Goal: Information Seeking & Learning: Learn about a topic

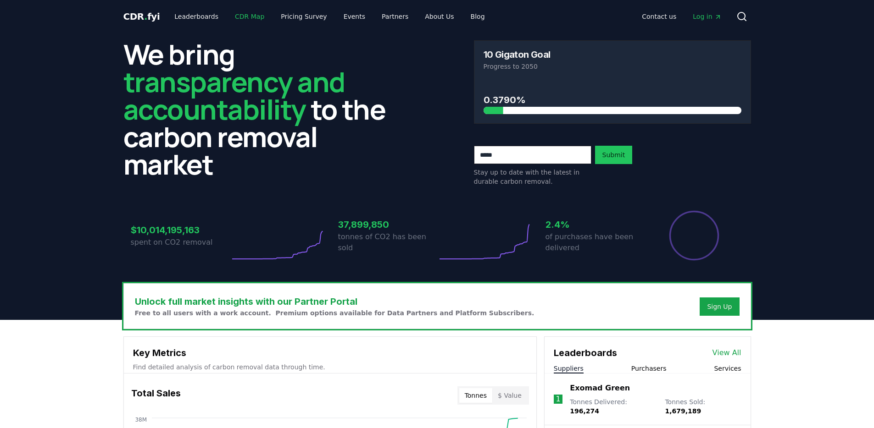
click at [233, 17] on link "CDR Map" at bounding box center [250, 16] width 44 height 17
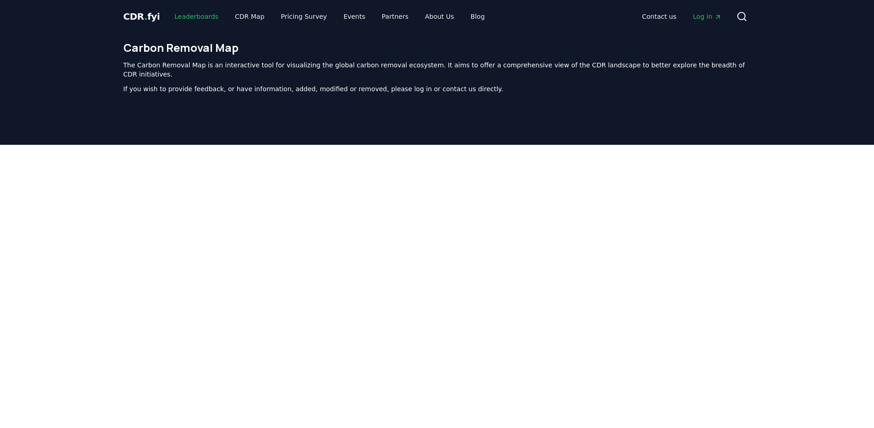
click at [206, 18] on link "Leaderboards" at bounding box center [196, 16] width 59 height 17
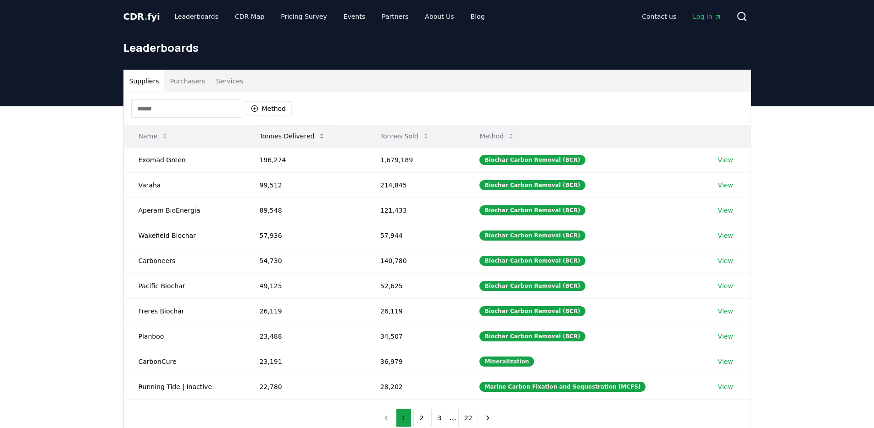
click at [284, 130] on button "Tonnes Delivered" at bounding box center [292, 136] width 81 height 18
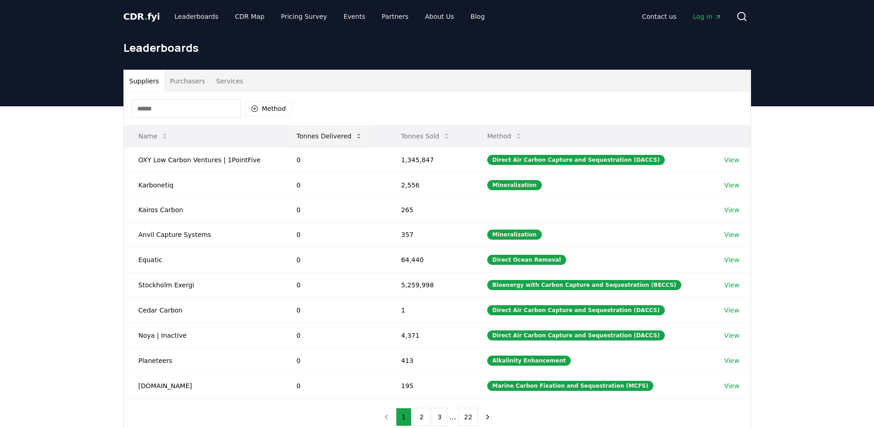
click at [311, 132] on button "Tonnes Delivered" at bounding box center [329, 136] width 81 height 18
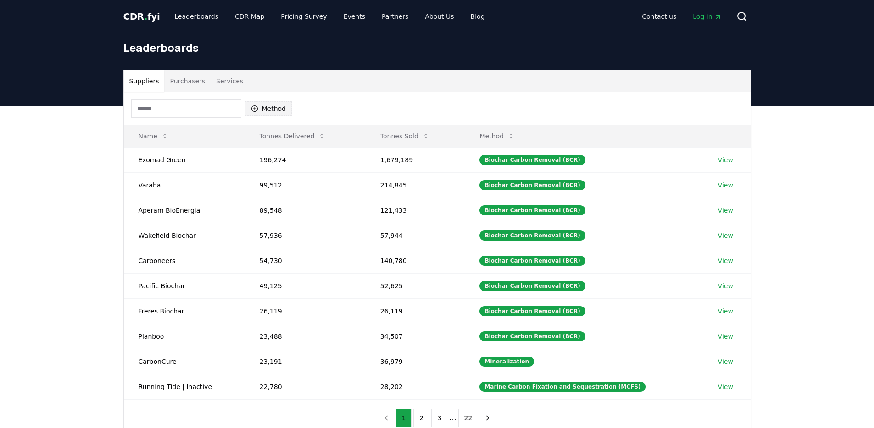
click at [271, 107] on button "Method" at bounding box center [268, 108] width 47 height 15
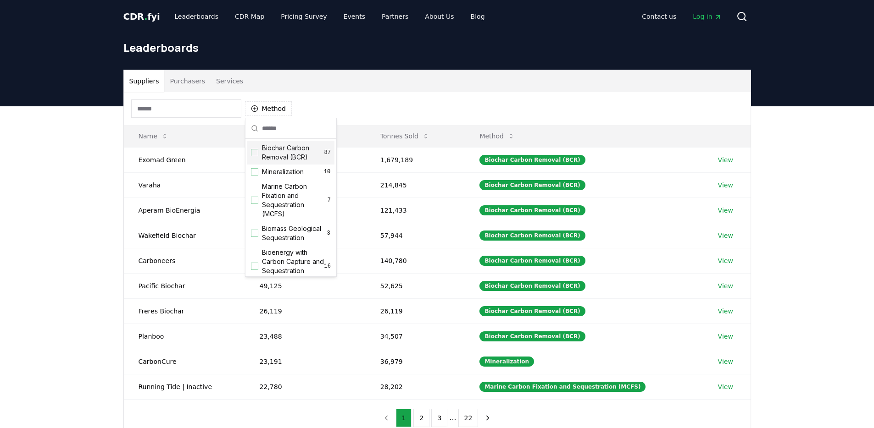
click at [260, 149] on div "Biochar Carbon Removal (BCR) 87" at bounding box center [290, 153] width 87 height 24
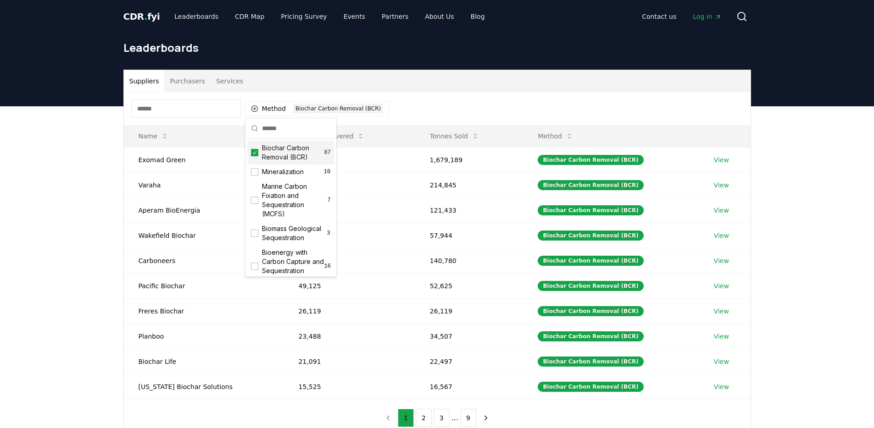
click at [61, 221] on div "Suppliers Purchasers Services Method 1 Biochar Carbon Removal (BCR) Name Tonnes…" at bounding box center [437, 289] width 874 height 367
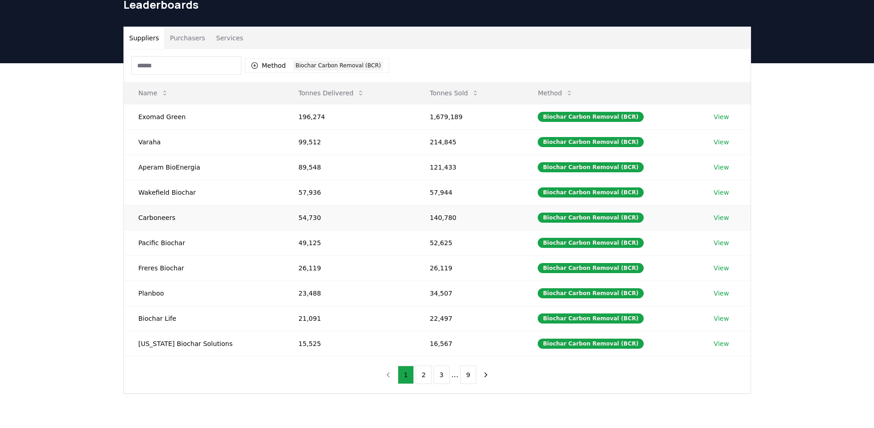
scroll to position [44, 0]
drag, startPoint x: 181, startPoint y: 244, endPoint x: 125, endPoint y: 245, distance: 56.0
click at [125, 245] on td "Pacific Biochar" at bounding box center [204, 242] width 160 height 25
click at [163, 240] on td "Pacific Biochar" at bounding box center [204, 242] width 160 height 25
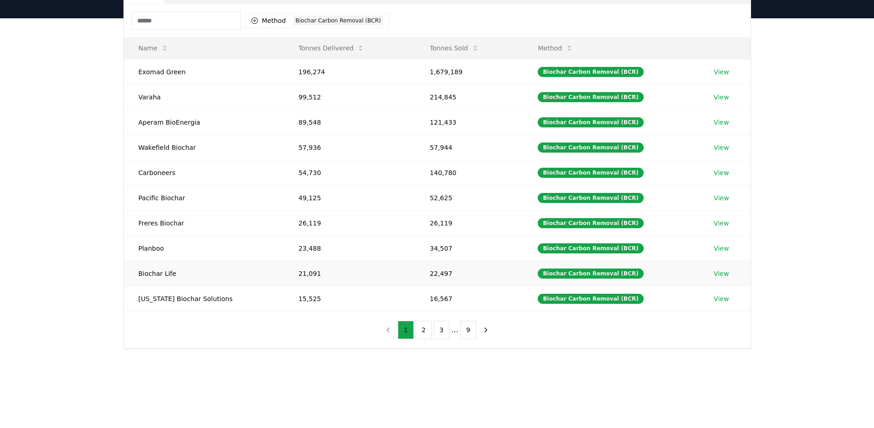
scroll to position [90, 0]
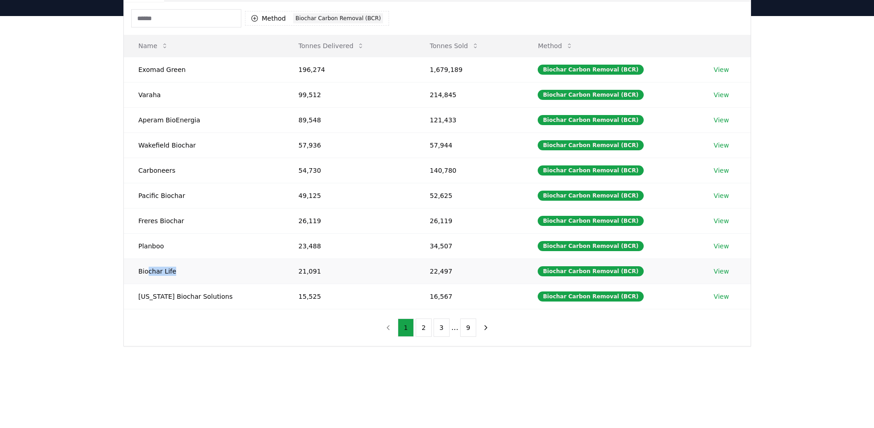
drag, startPoint x: 146, startPoint y: 271, endPoint x: 211, endPoint y: 273, distance: 65.2
click at [213, 273] on td "Biochar Life" at bounding box center [204, 271] width 160 height 25
click at [208, 274] on td "Biochar Life" at bounding box center [204, 271] width 160 height 25
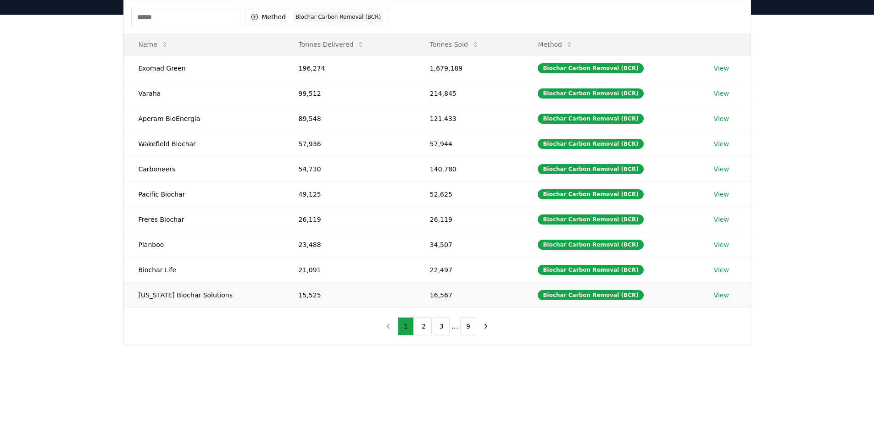
scroll to position [92, 0]
click at [213, 286] on td "[US_STATE] Biochar Solutions" at bounding box center [204, 294] width 160 height 25
click at [203, 304] on td "[US_STATE] Biochar Solutions" at bounding box center [204, 294] width 160 height 25
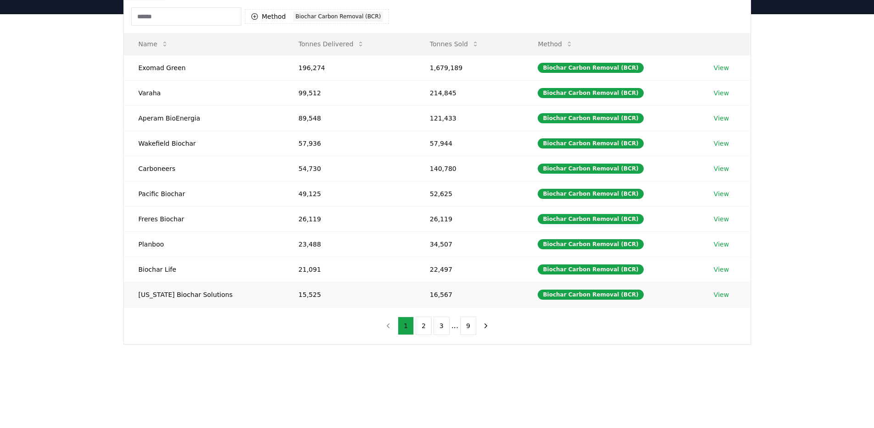
click at [203, 304] on td "[US_STATE] Biochar Solutions" at bounding box center [204, 294] width 160 height 25
click at [206, 293] on td "[US_STATE] Biochar Solutions" at bounding box center [204, 294] width 160 height 25
click at [205, 292] on td "[US_STATE] Biochar Solutions" at bounding box center [204, 294] width 160 height 25
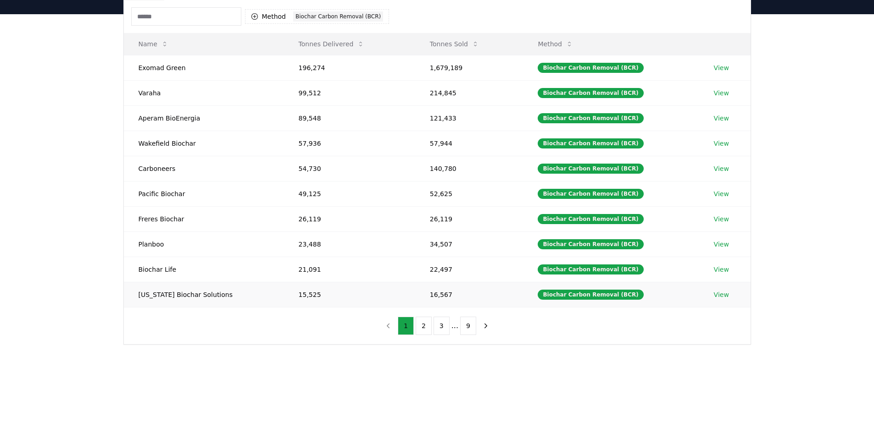
click at [206, 291] on td "[US_STATE] Biochar Solutions" at bounding box center [204, 294] width 160 height 25
click at [207, 292] on td "[US_STATE] Biochar Solutions" at bounding box center [204, 294] width 160 height 25
click at [209, 294] on td "[US_STATE] Biochar Solutions" at bounding box center [204, 294] width 160 height 25
drag, startPoint x: 426, startPoint y: 320, endPoint x: 432, endPoint y: 340, distance: 20.9
click at [432, 340] on div "1 2 3 ... 9" at bounding box center [437, 326] width 132 height 37
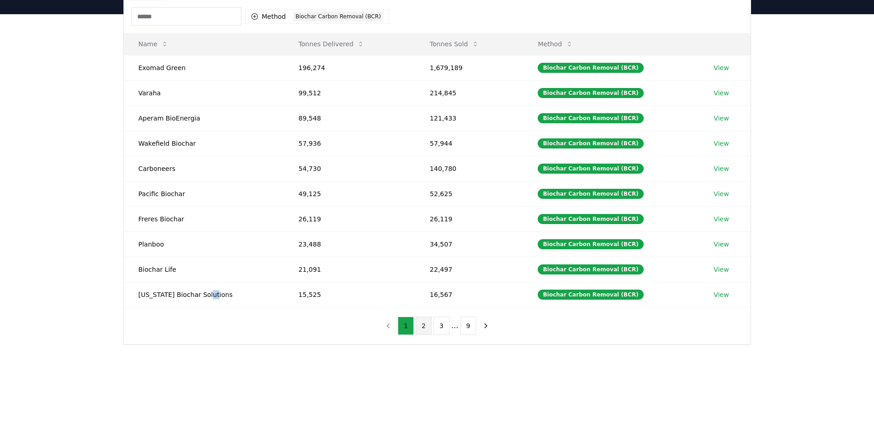
click at [421, 325] on button "2" at bounding box center [424, 326] width 16 height 18
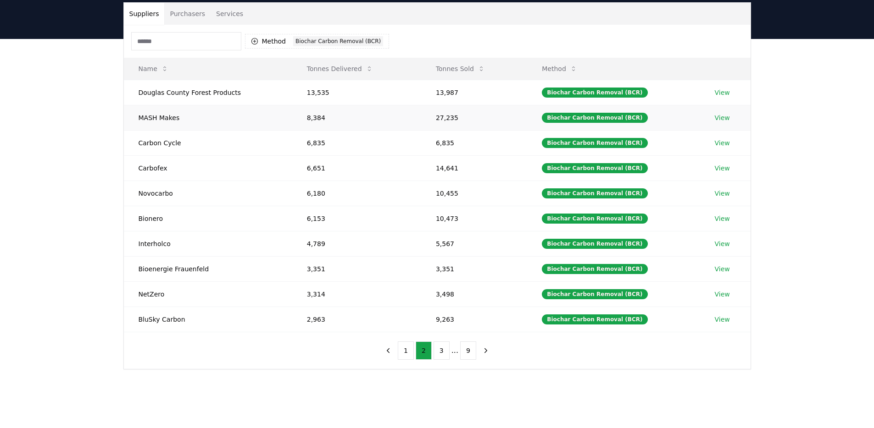
scroll to position [67, 0]
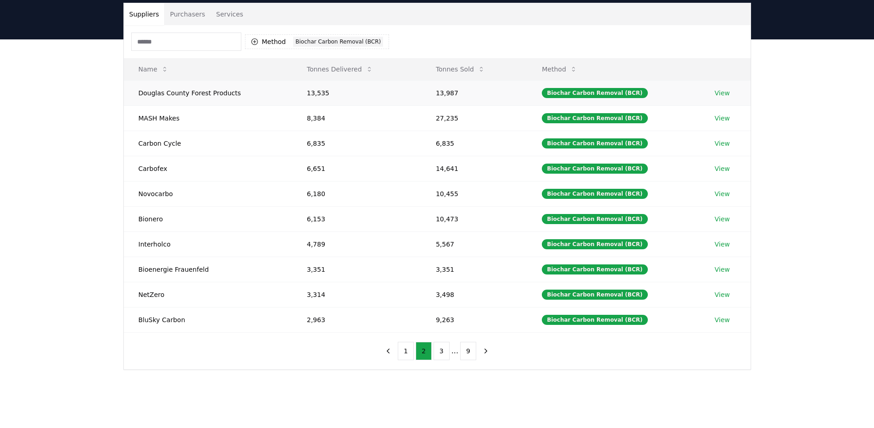
click at [176, 96] on td "Douglas County Forest Products" at bounding box center [208, 92] width 168 height 25
click at [164, 119] on td "MASH Makes" at bounding box center [208, 118] width 168 height 25
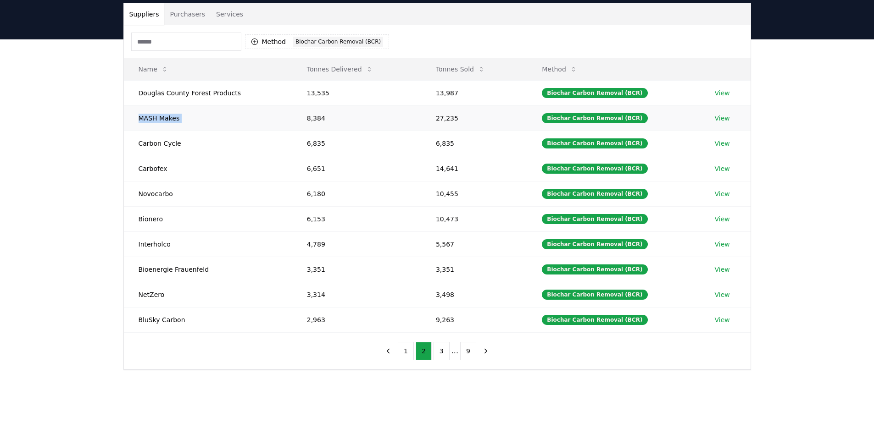
click at [164, 119] on td "MASH Makes" at bounding box center [208, 118] width 168 height 25
click at [172, 108] on td "MASH Makes" at bounding box center [208, 118] width 168 height 25
click at [167, 120] on td "MASH Makes" at bounding box center [208, 118] width 168 height 25
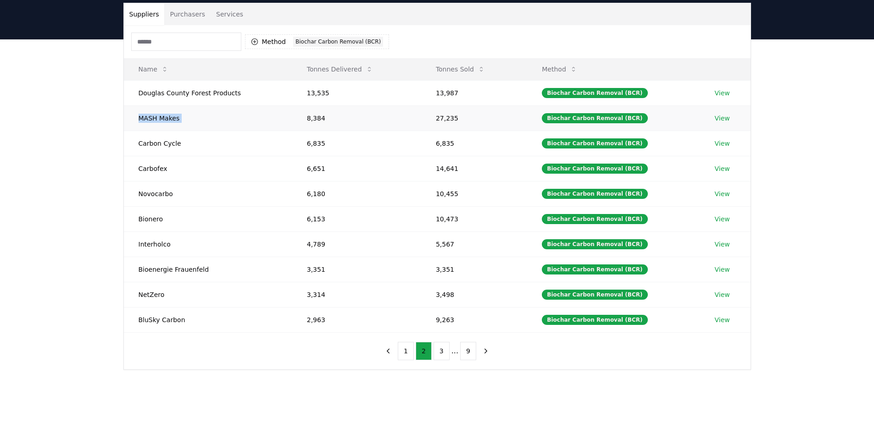
click at [167, 120] on td "MASH Makes" at bounding box center [208, 118] width 168 height 25
click at [181, 150] on td "Carbon Cycle" at bounding box center [208, 143] width 168 height 25
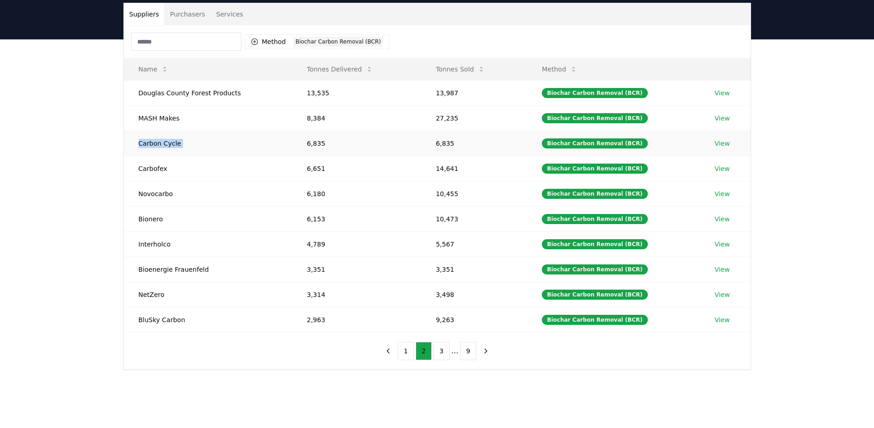
click at [181, 150] on td "Carbon Cycle" at bounding box center [208, 143] width 168 height 25
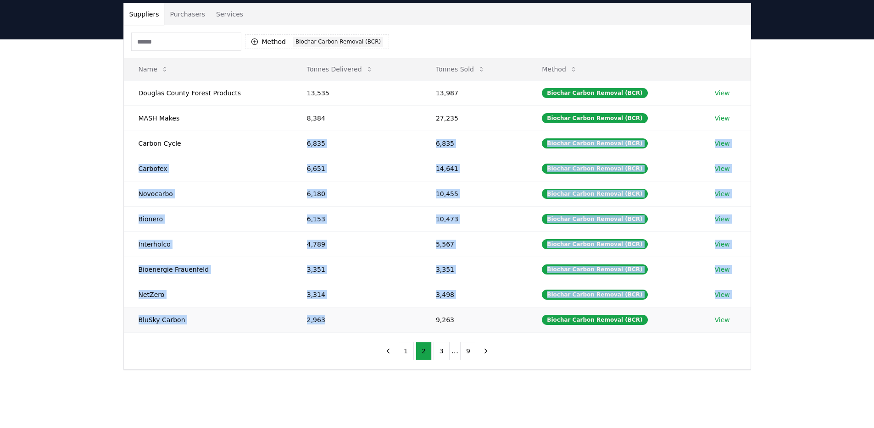
drag, startPoint x: 312, startPoint y: 146, endPoint x: 322, endPoint y: 325, distance: 179.2
click at [322, 325] on tbody "Douglas County Forest Products 13,535 13,987 Biochar Carbon Removal (BCR) View …" at bounding box center [437, 206] width 627 height 252
click at [322, 325] on td "2,963" at bounding box center [356, 319] width 129 height 25
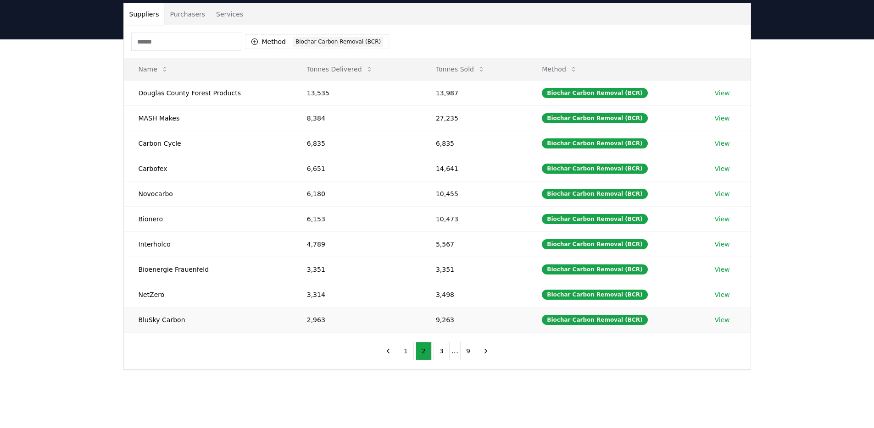
click at [321, 316] on td "2,963" at bounding box center [356, 319] width 129 height 25
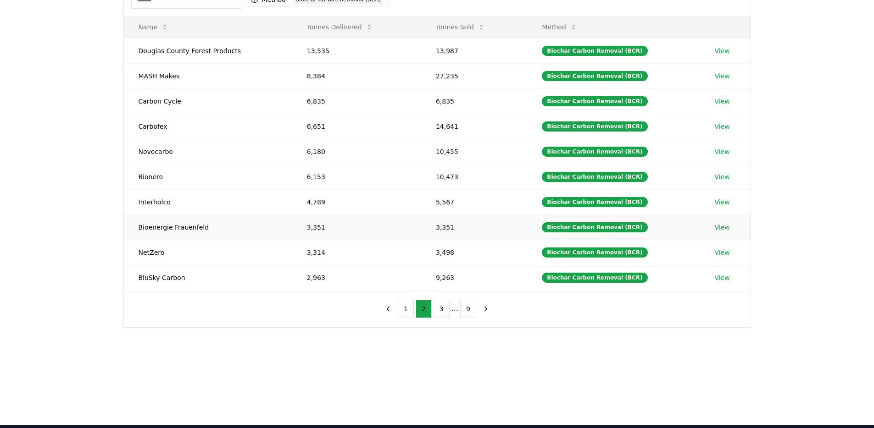
scroll to position [112, 0]
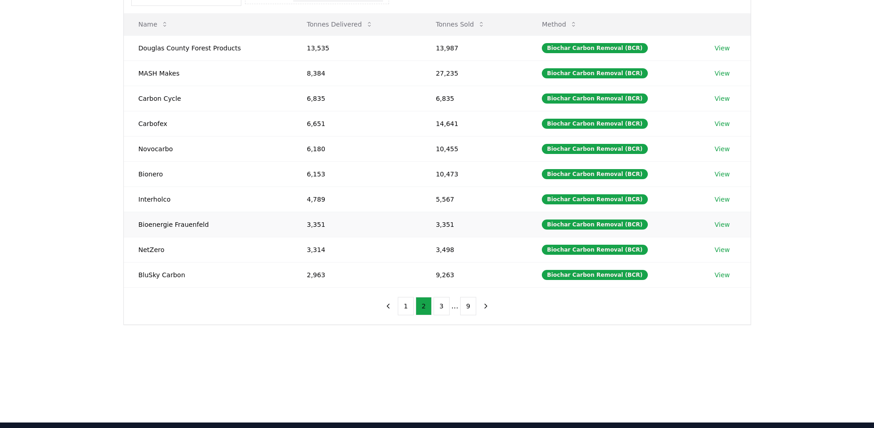
click at [315, 228] on td "3,351" at bounding box center [356, 224] width 129 height 25
click at [315, 227] on td "3,351" at bounding box center [356, 224] width 129 height 25
click at [440, 306] on button "3" at bounding box center [442, 306] width 16 height 18
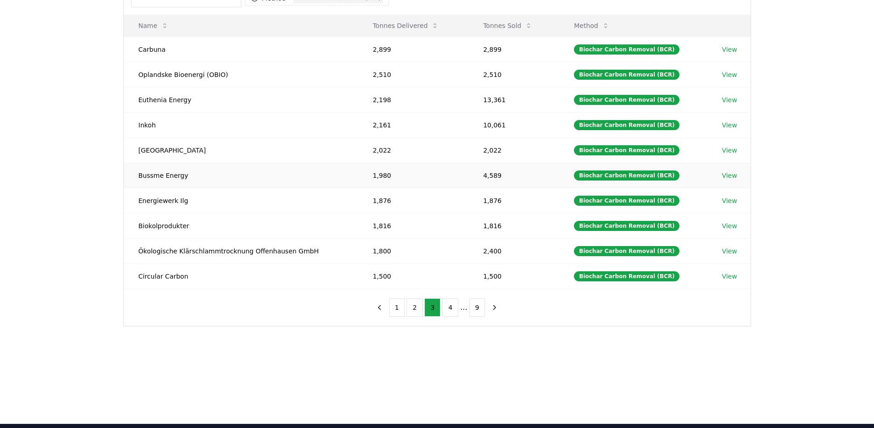
scroll to position [110, 0]
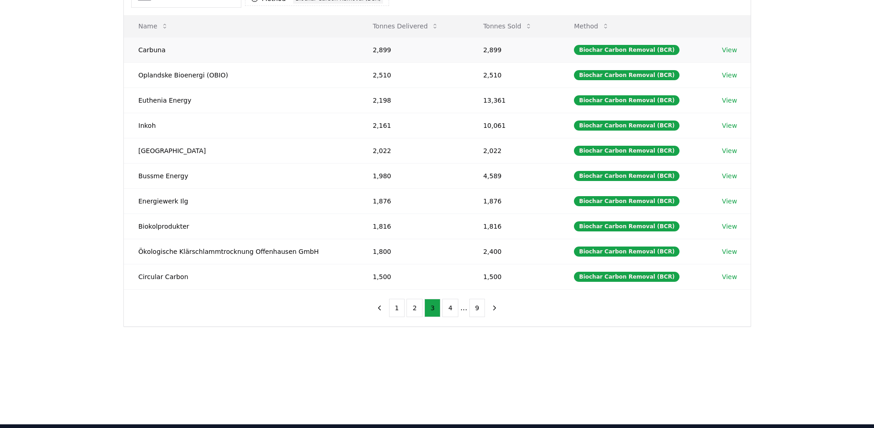
click at [156, 56] on td "Carbuna" at bounding box center [241, 49] width 234 height 25
drag, startPoint x: 156, startPoint y: 56, endPoint x: 213, endPoint y: 71, distance: 58.2
click at [213, 71] on tbody "Carbuna 2,899 2,899 Biochar Carbon Removal (BCR) View Oplandske Bioenergi (OBIO…" at bounding box center [437, 163] width 627 height 252
click at [213, 71] on td "Oplandske Bioenergi (OBIO)" at bounding box center [241, 74] width 234 height 25
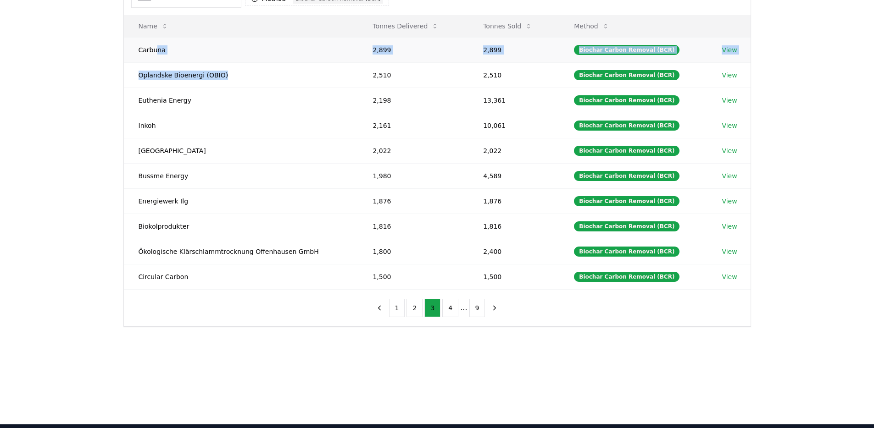
drag, startPoint x: 254, startPoint y: 85, endPoint x: 148, endPoint y: 42, distance: 114.4
click at [151, 44] on tbody "Carbuna 2,899 2,899 Biochar Carbon Removal (BCR) View Oplandske Bioenergi (OBIO…" at bounding box center [437, 163] width 627 height 252
click at [183, 82] on td "Oplandske Bioenergi (OBIO)" at bounding box center [241, 74] width 234 height 25
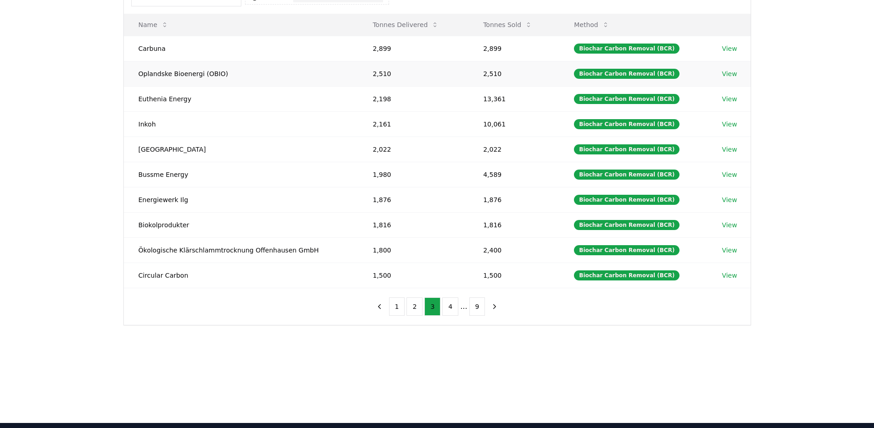
scroll to position [112, 0]
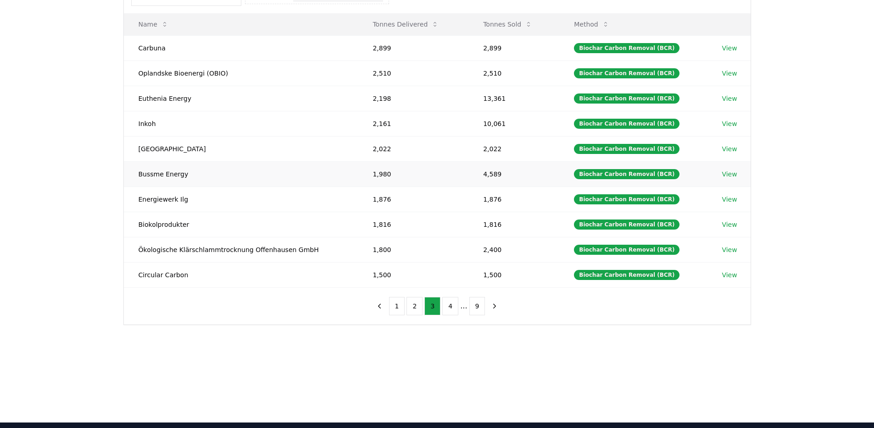
click at [193, 172] on td "Bussme Energy" at bounding box center [241, 173] width 234 height 25
click at [192, 171] on td "Bussme Energy" at bounding box center [241, 173] width 234 height 25
click at [201, 172] on td "Bussme Energy" at bounding box center [241, 173] width 234 height 25
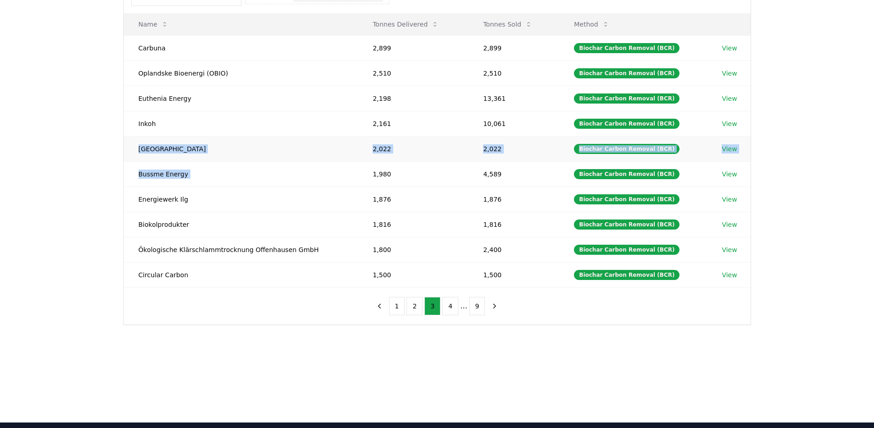
drag, startPoint x: 201, startPoint y: 172, endPoint x: 210, endPoint y: 139, distance: 33.7
click at [210, 139] on tbody "Carbuna 2,899 2,899 Biochar Carbon Removal (BCR) View Oplandske Bioenergi (OBIO…" at bounding box center [437, 161] width 627 height 252
click at [210, 138] on td "[GEOGRAPHIC_DATA]" at bounding box center [241, 148] width 234 height 25
click at [192, 153] on td "[GEOGRAPHIC_DATA]" at bounding box center [241, 148] width 234 height 25
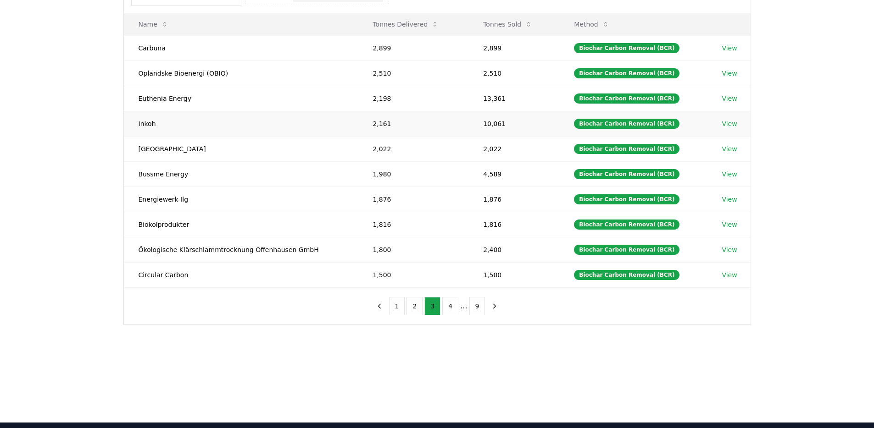
click at [147, 116] on td "Inkoh" at bounding box center [241, 123] width 234 height 25
click at [144, 123] on td "Inkoh" at bounding box center [241, 123] width 234 height 25
click at [145, 123] on td "Inkoh" at bounding box center [241, 123] width 234 height 25
copy td "Inkoh"
click at [278, 255] on td "Ökologische Klärschlammtrocknung Offenhausen GmbH" at bounding box center [241, 249] width 234 height 25
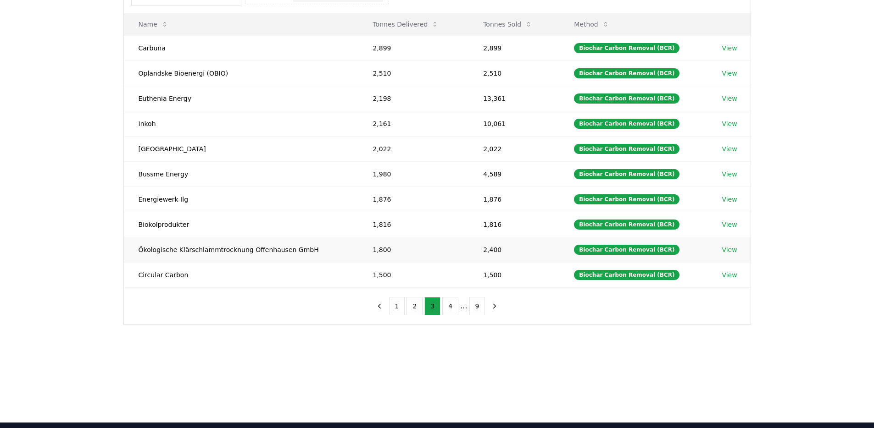
click at [278, 255] on td "Ökologische Klärschlammtrocknung Offenhausen GmbH" at bounding box center [241, 249] width 234 height 25
click at [255, 250] on td "Ökologische Klärschlammtrocknung Offenhausen GmbH" at bounding box center [241, 249] width 234 height 25
click at [458, 304] on ul "1 2 3 4 ... 9" at bounding box center [437, 306] width 96 height 18
click at [146, 49] on td "Carbuna" at bounding box center [241, 47] width 234 height 25
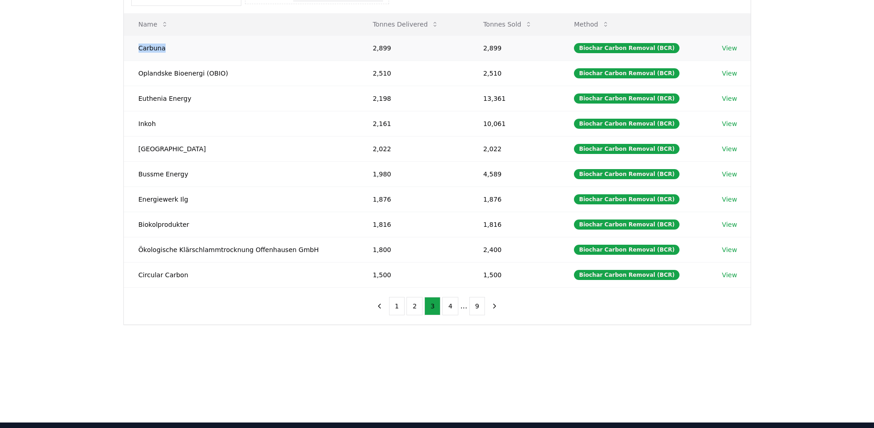
click at [146, 49] on td "Carbuna" at bounding box center [241, 47] width 234 height 25
copy td "Carbuna"
click at [450, 308] on button "4" at bounding box center [450, 306] width 16 height 18
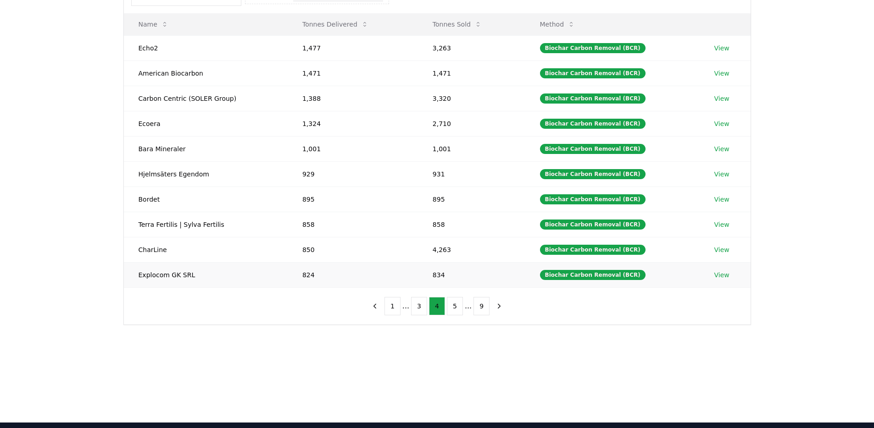
click at [316, 277] on td "824" at bounding box center [353, 274] width 130 height 25
click at [315, 274] on td "824" at bounding box center [353, 274] width 130 height 25
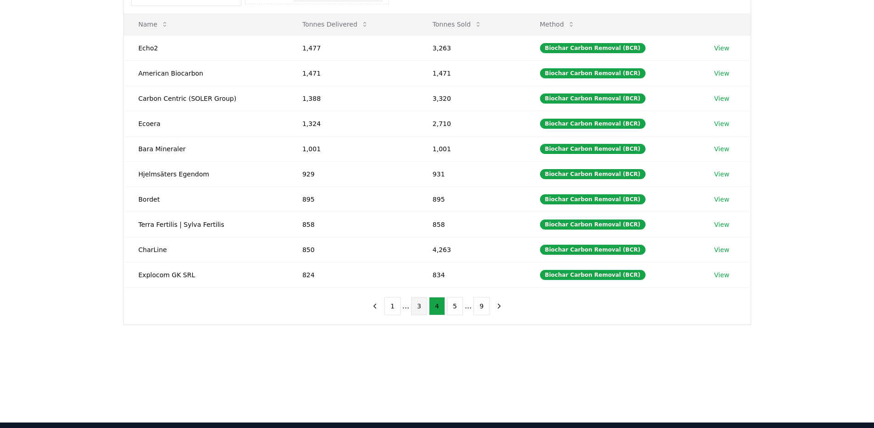
click at [417, 309] on button "3" at bounding box center [419, 306] width 16 height 18
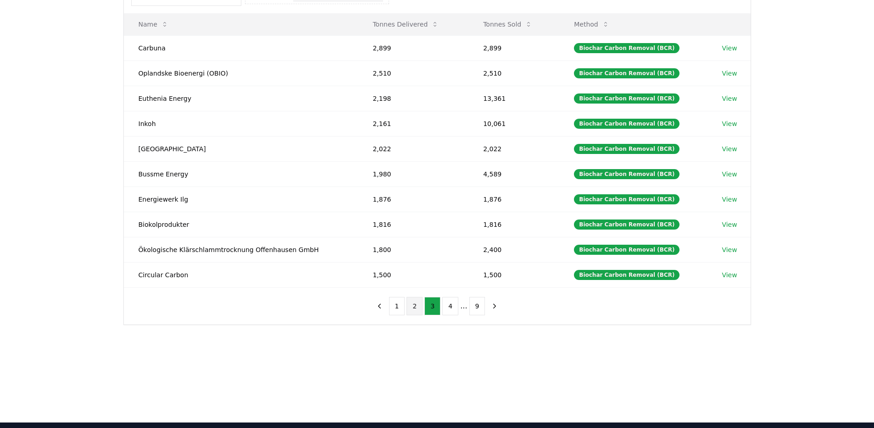
click at [414, 306] on button "2" at bounding box center [414, 306] width 16 height 18
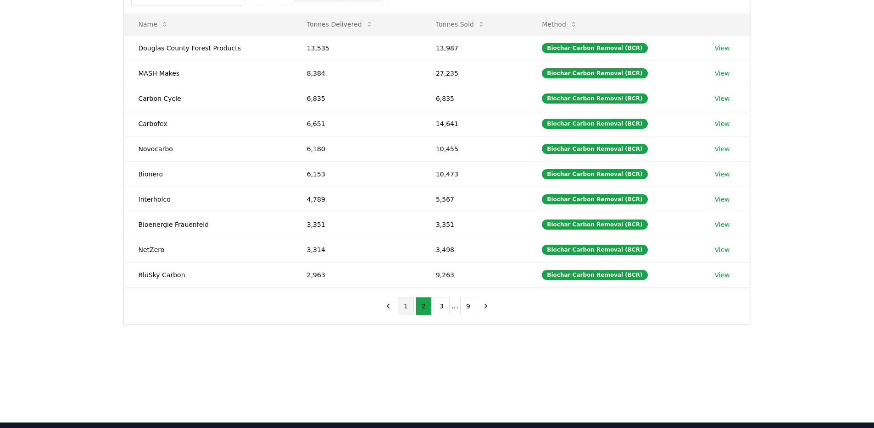
click at [410, 315] on button "1" at bounding box center [406, 306] width 16 height 18
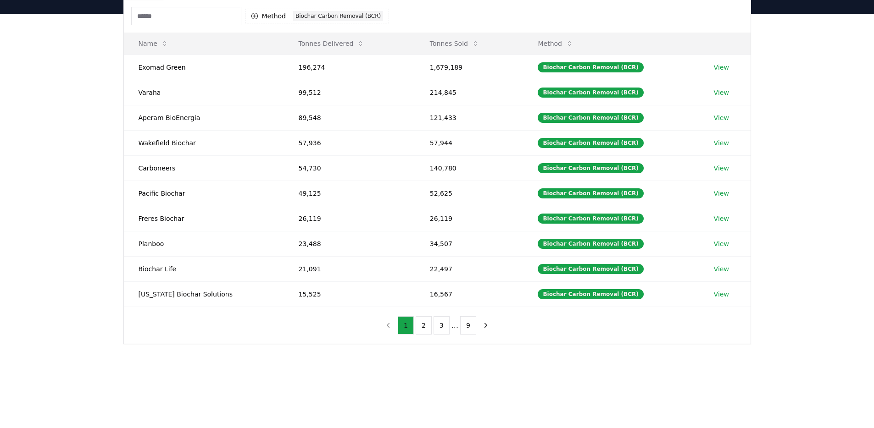
scroll to position [89, 0]
